Goal: Obtain resource: Download file/media

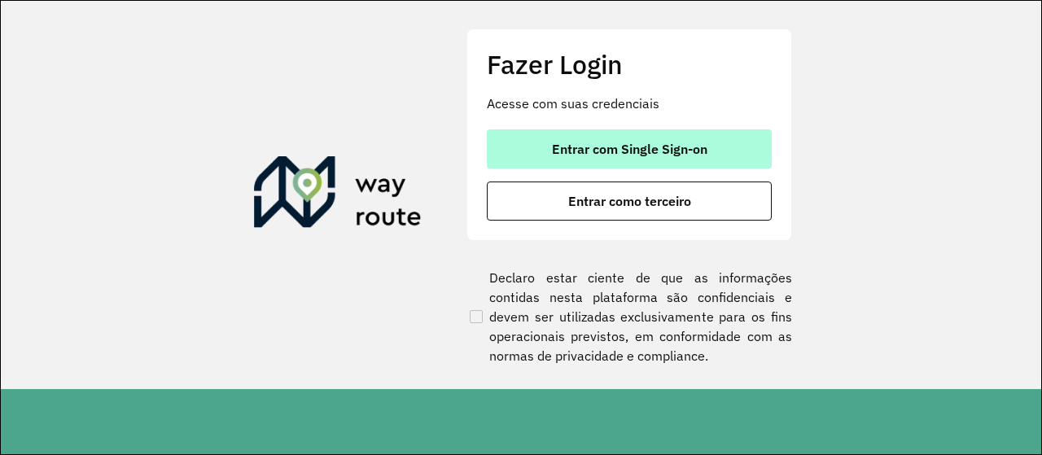
click at [610, 134] on button "Entrar com Single Sign-on" at bounding box center [629, 148] width 285 height 39
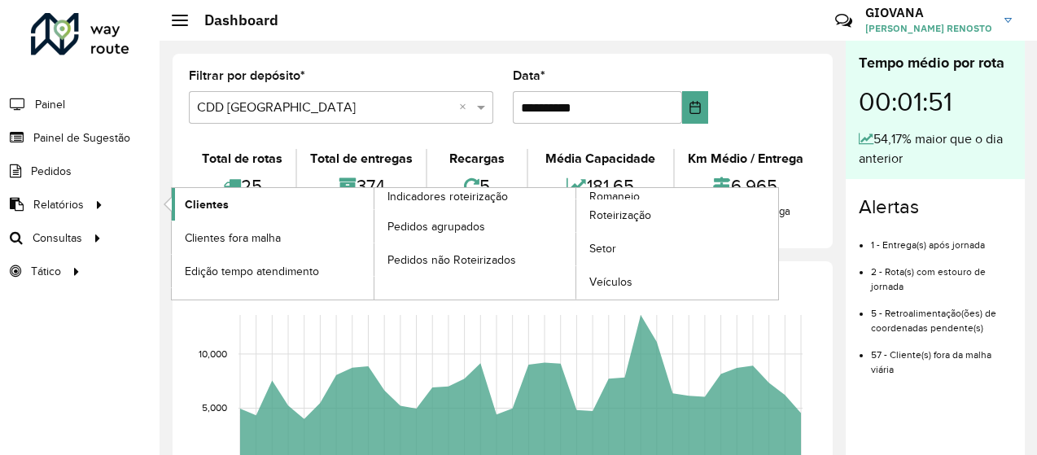
click at [274, 204] on link "Clientes" at bounding box center [273, 204] width 202 height 33
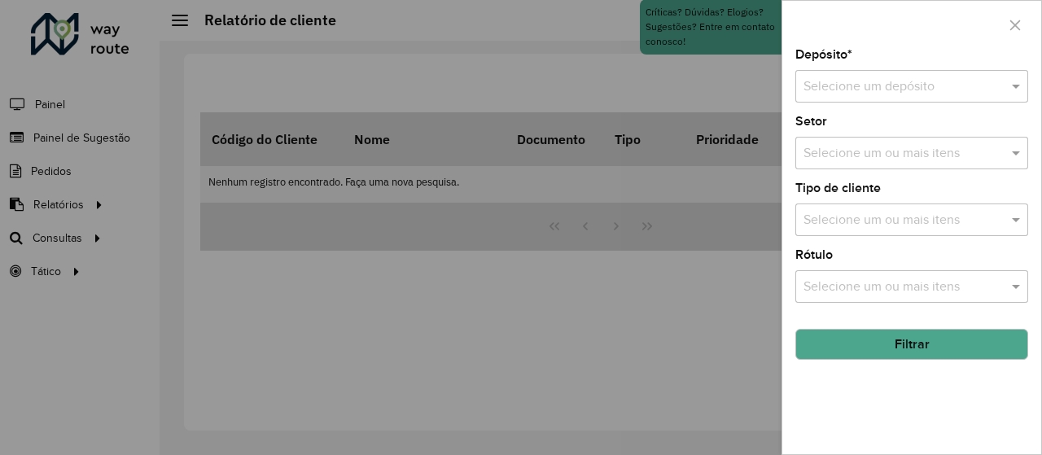
click at [945, 95] on input "text" at bounding box center [895, 87] width 184 height 20
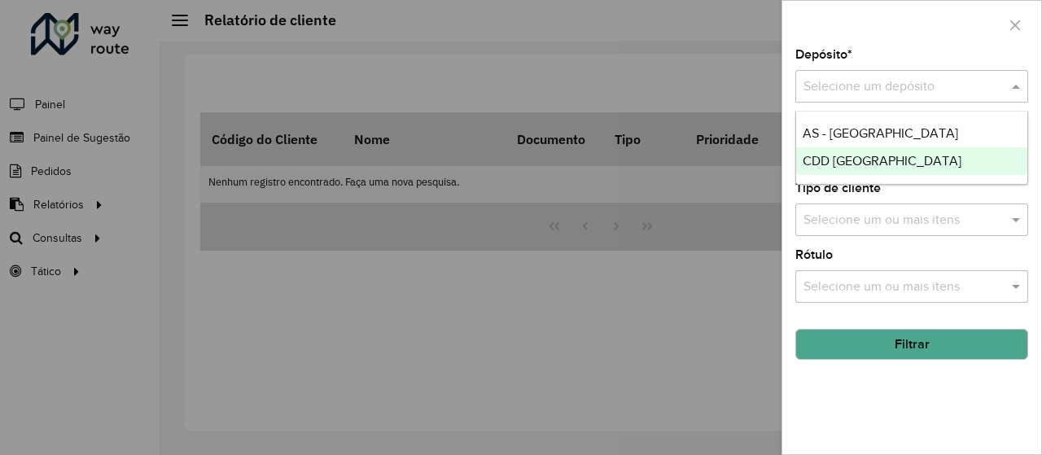
click at [884, 160] on span "CDD Florianópolis" at bounding box center [882, 161] width 159 height 14
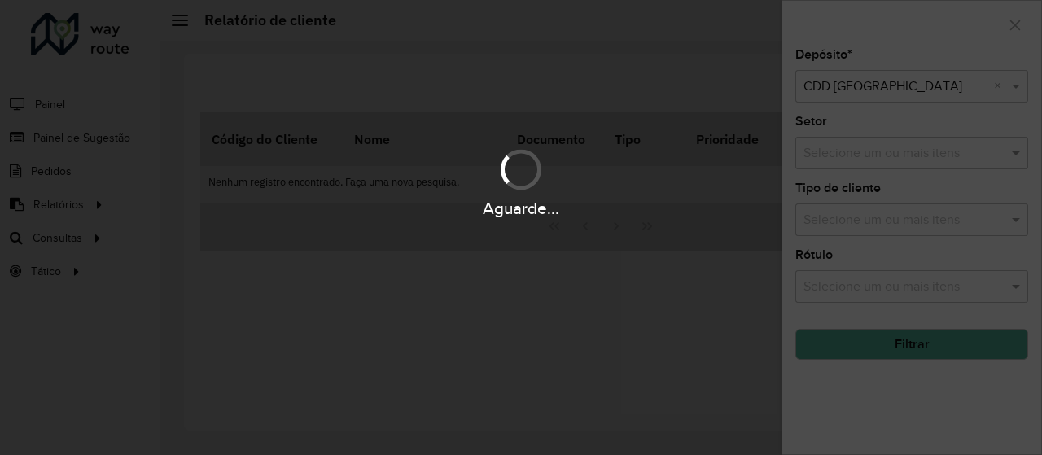
click at [934, 342] on div "Aguarde..." at bounding box center [521, 227] width 1042 height 455
click at [912, 356] on div "Aguarde..." at bounding box center [521, 227] width 1042 height 455
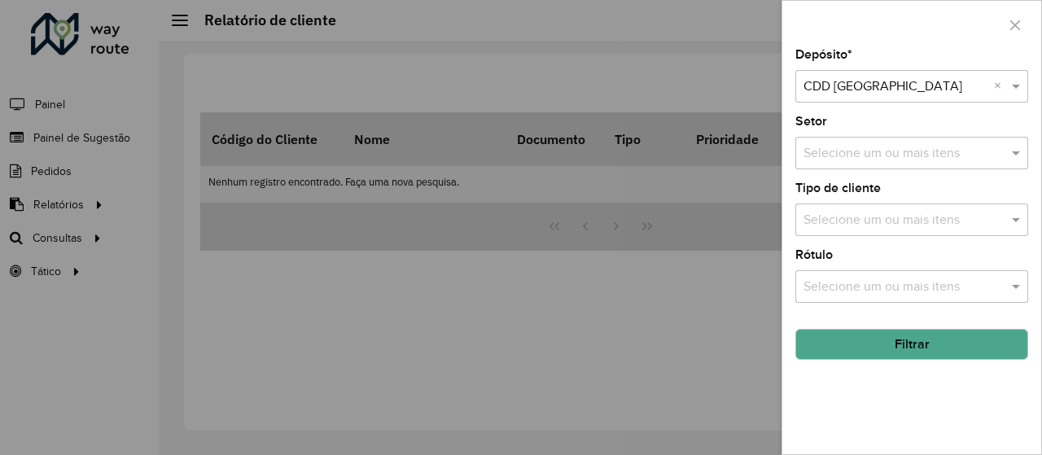
click at [937, 352] on button "Filtrar" at bounding box center [911, 344] width 233 height 31
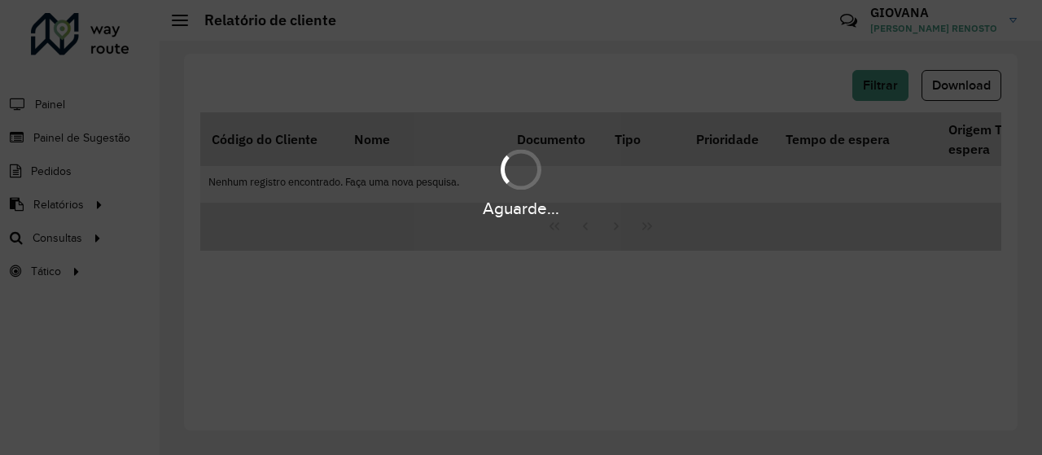
click at [898, 353] on div "Aguarde..." at bounding box center [521, 227] width 1042 height 455
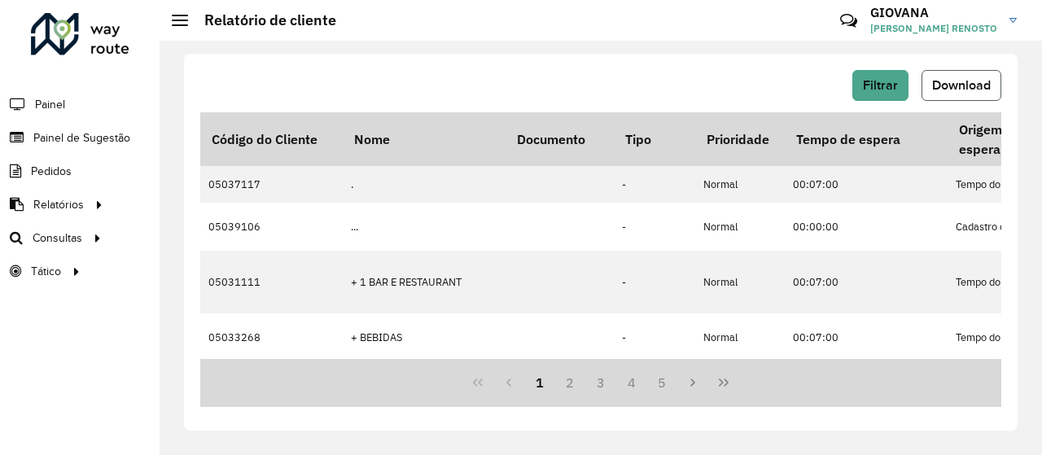
click at [938, 94] on button "Download" at bounding box center [961, 85] width 80 height 31
